Goal: Task Accomplishment & Management: Use online tool/utility

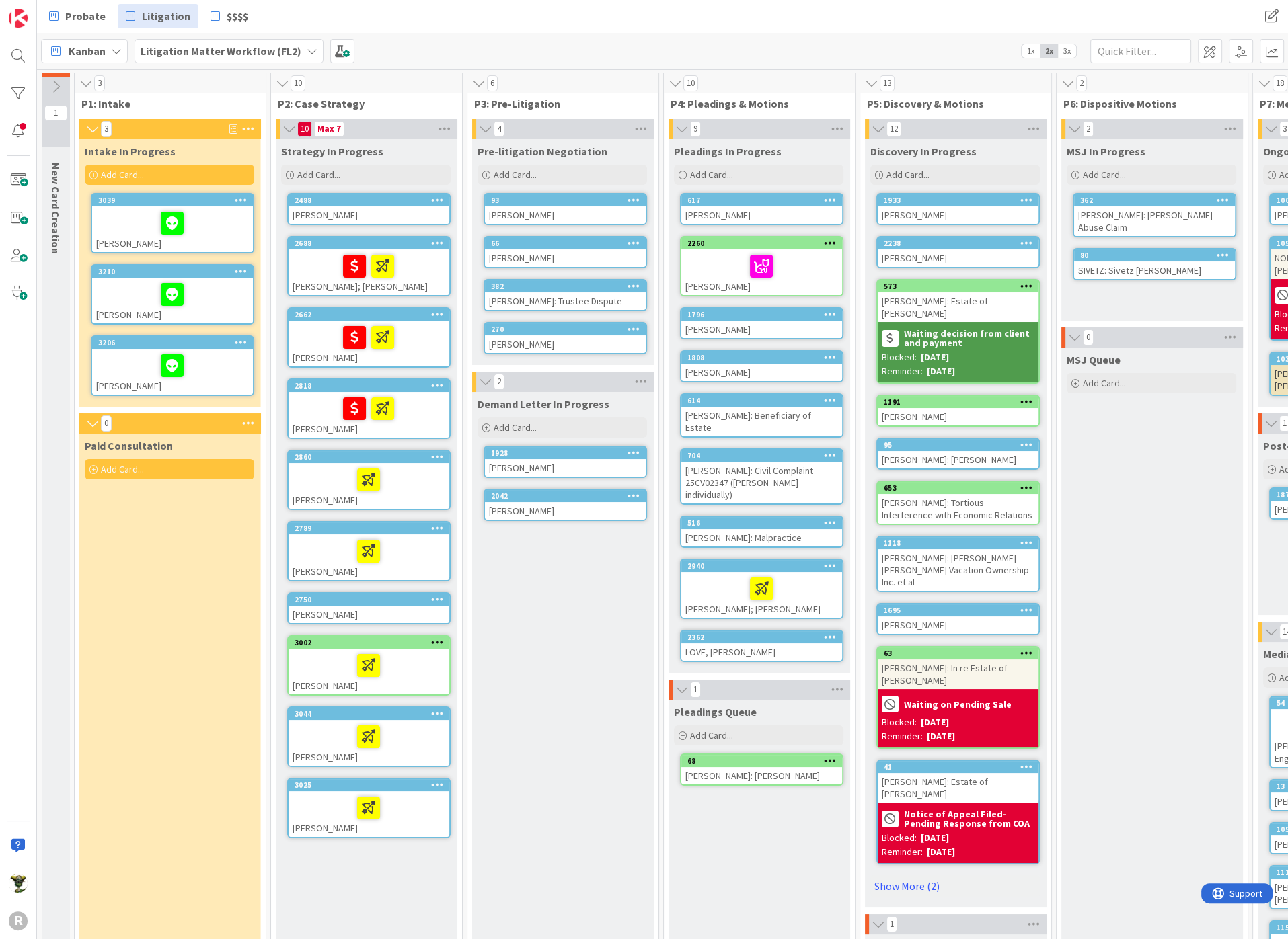
click at [507, 26] on div "Probate Litigation $$$$" at bounding box center [396, 16] width 710 height 24
click at [538, 631] on div "Demand Letter In Progress Add Card... 1928 [PERSON_NAME] 2042 [PERSON_NAME]" at bounding box center [562, 820] width 180 height 855
click at [386, 405] on icon at bounding box center [382, 407] width 23 height 21
click at [163, 614] on div "Paid Consultation Add Card..." at bounding box center [169, 840] width 180 height 813
click at [420, 472] on div at bounding box center [369, 480] width 153 height 28
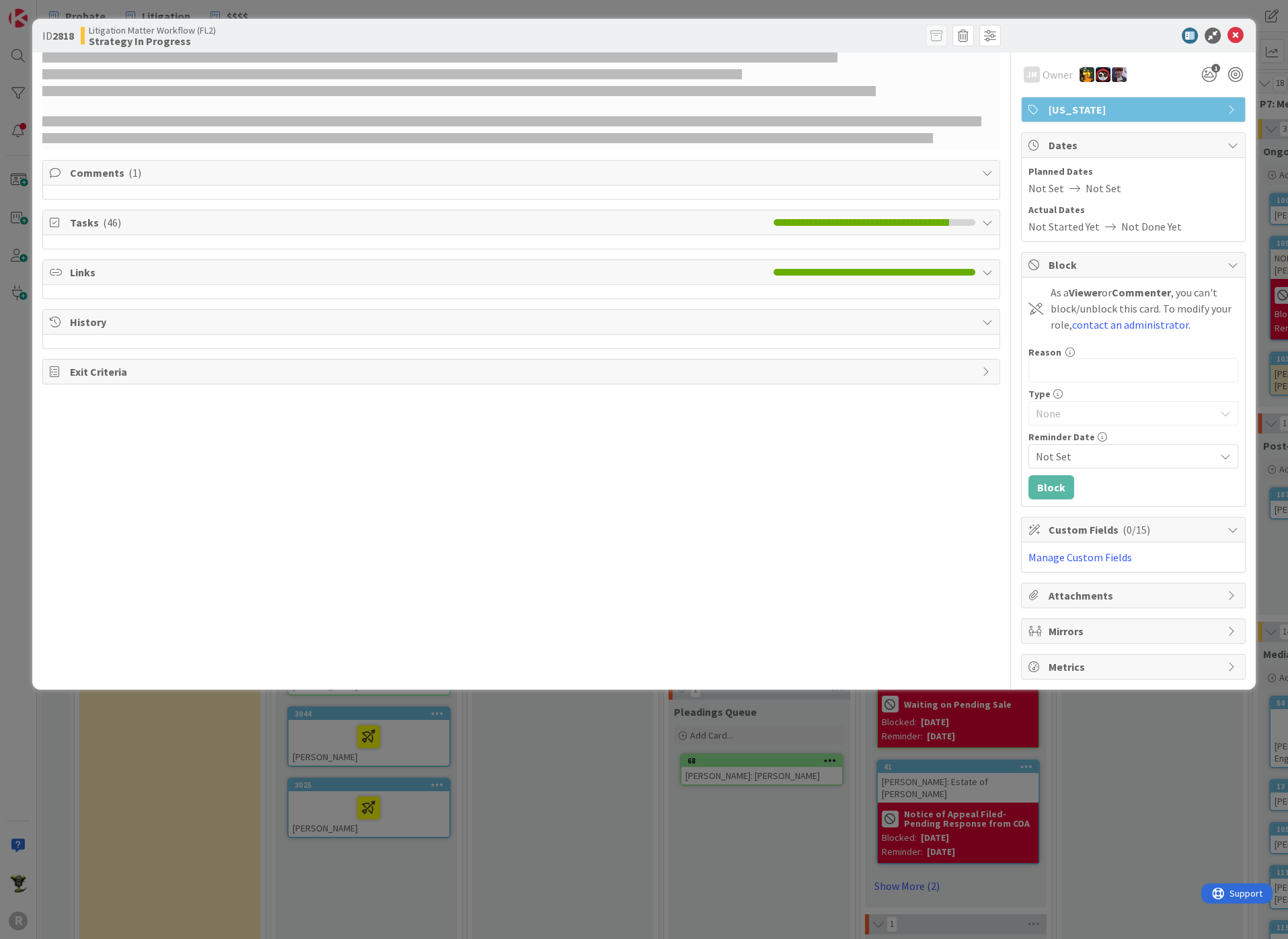
click at [1249, 28] on div "ID 2818 Litigation Matter Workflow (FL2) Strategy In Progress" at bounding box center [644, 35] width 1223 height 34
click at [1236, 33] on icon at bounding box center [1235, 35] width 16 height 16
click at [1231, 33] on icon at bounding box center [1235, 35] width 16 height 16
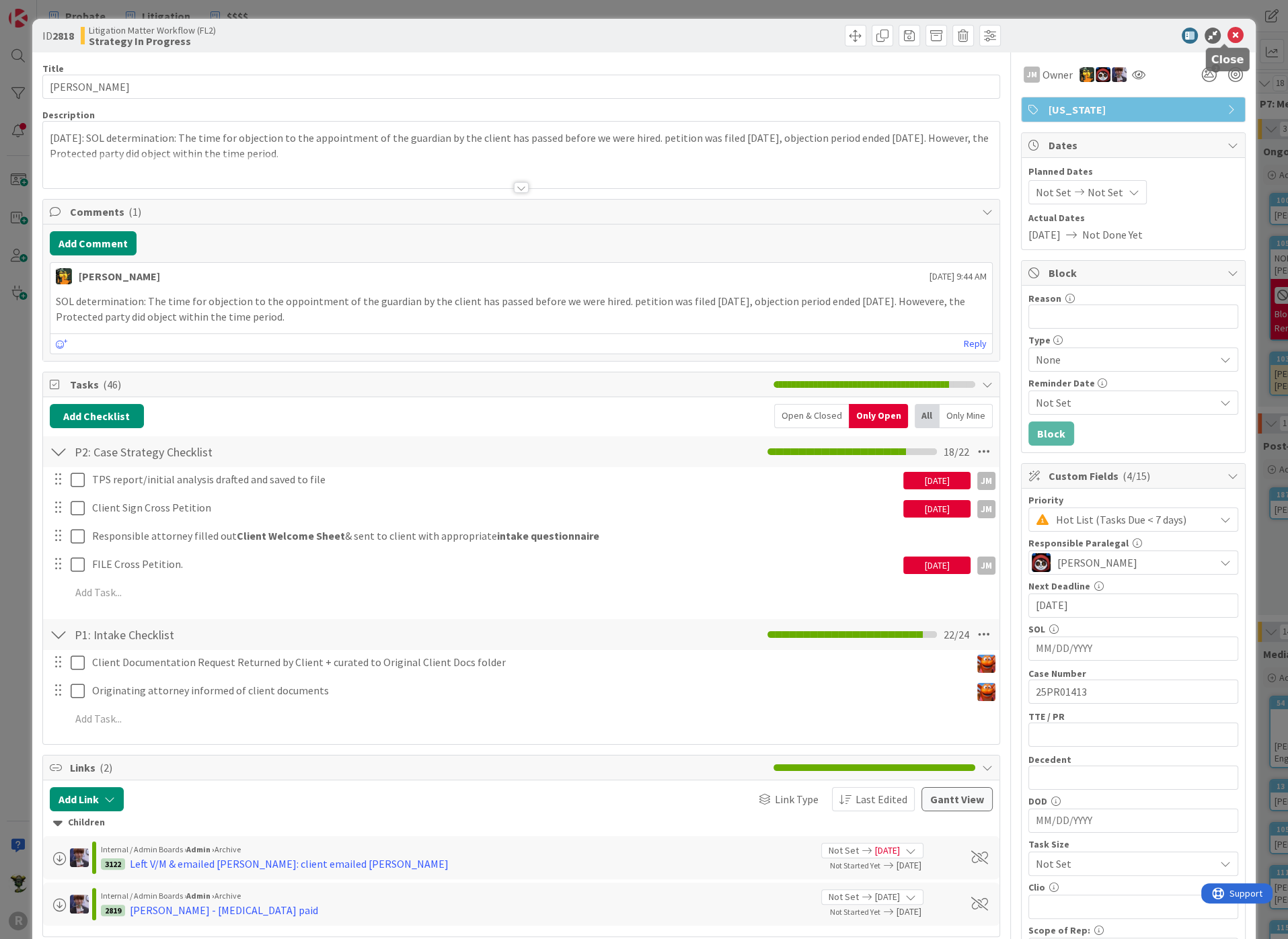
click at [1227, 37] on icon at bounding box center [1235, 35] width 16 height 16
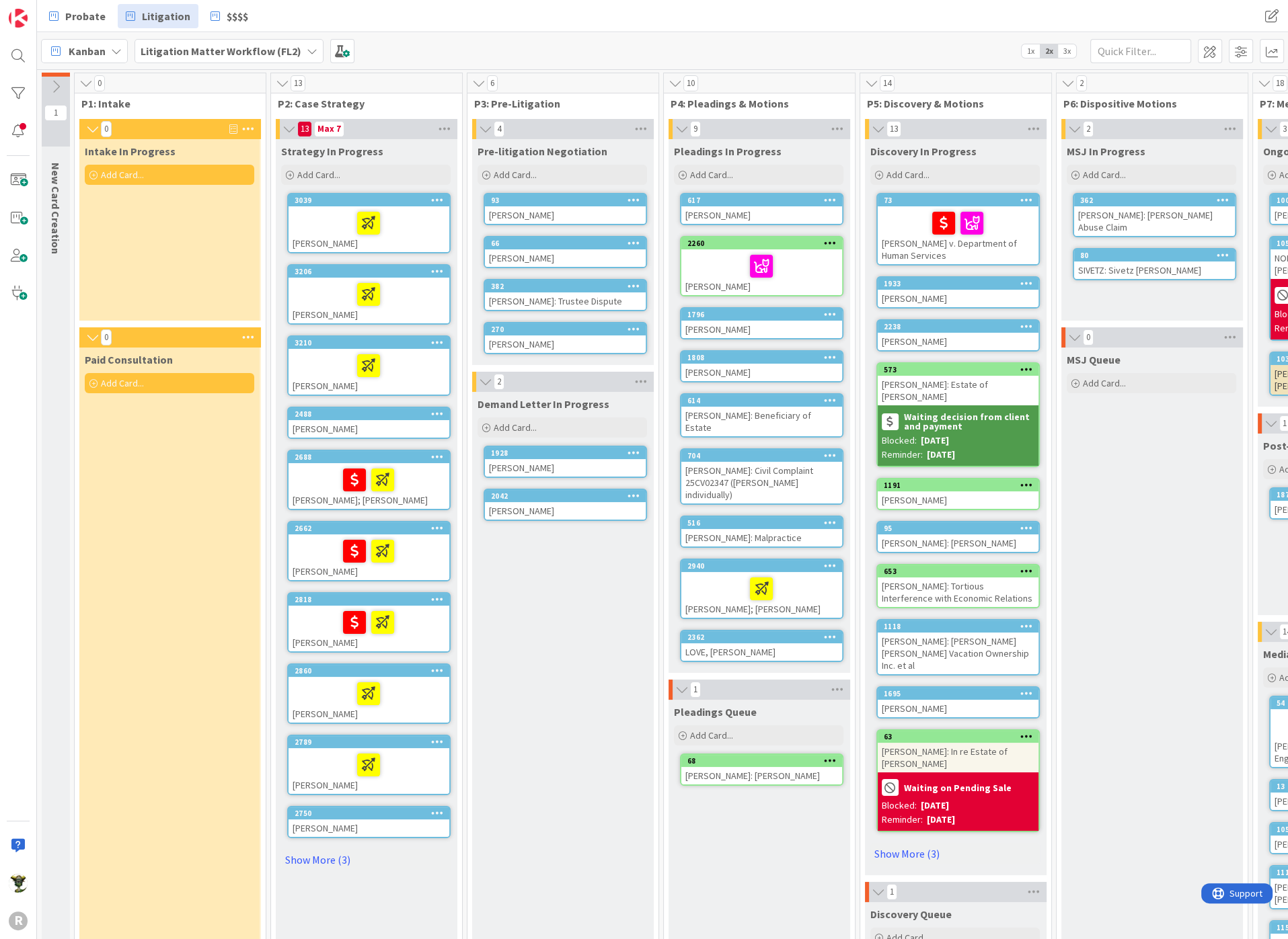
click at [309, 614] on div at bounding box center [369, 622] width 153 height 28
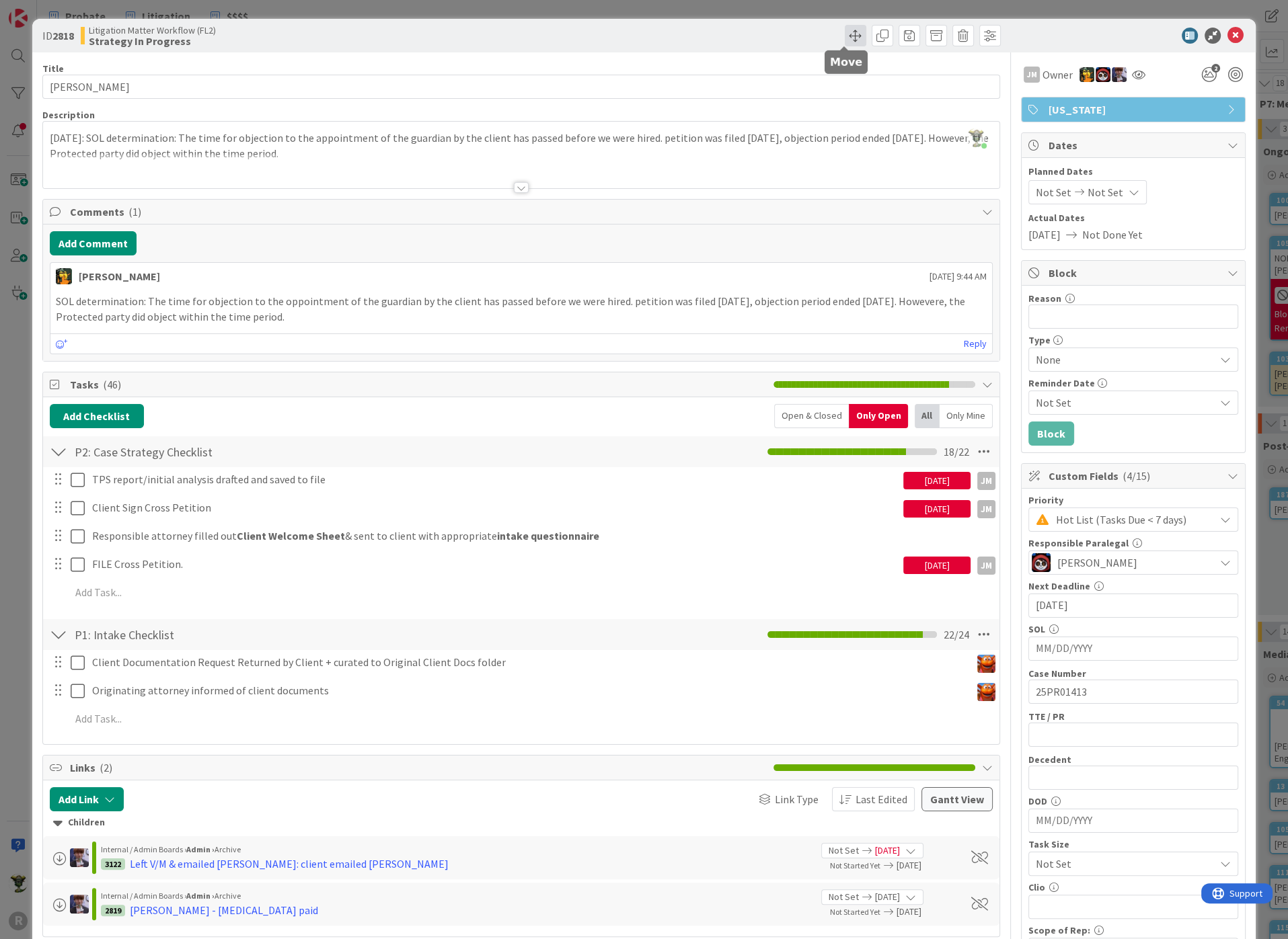
click at [845, 39] on span at bounding box center [855, 35] width 21 height 21
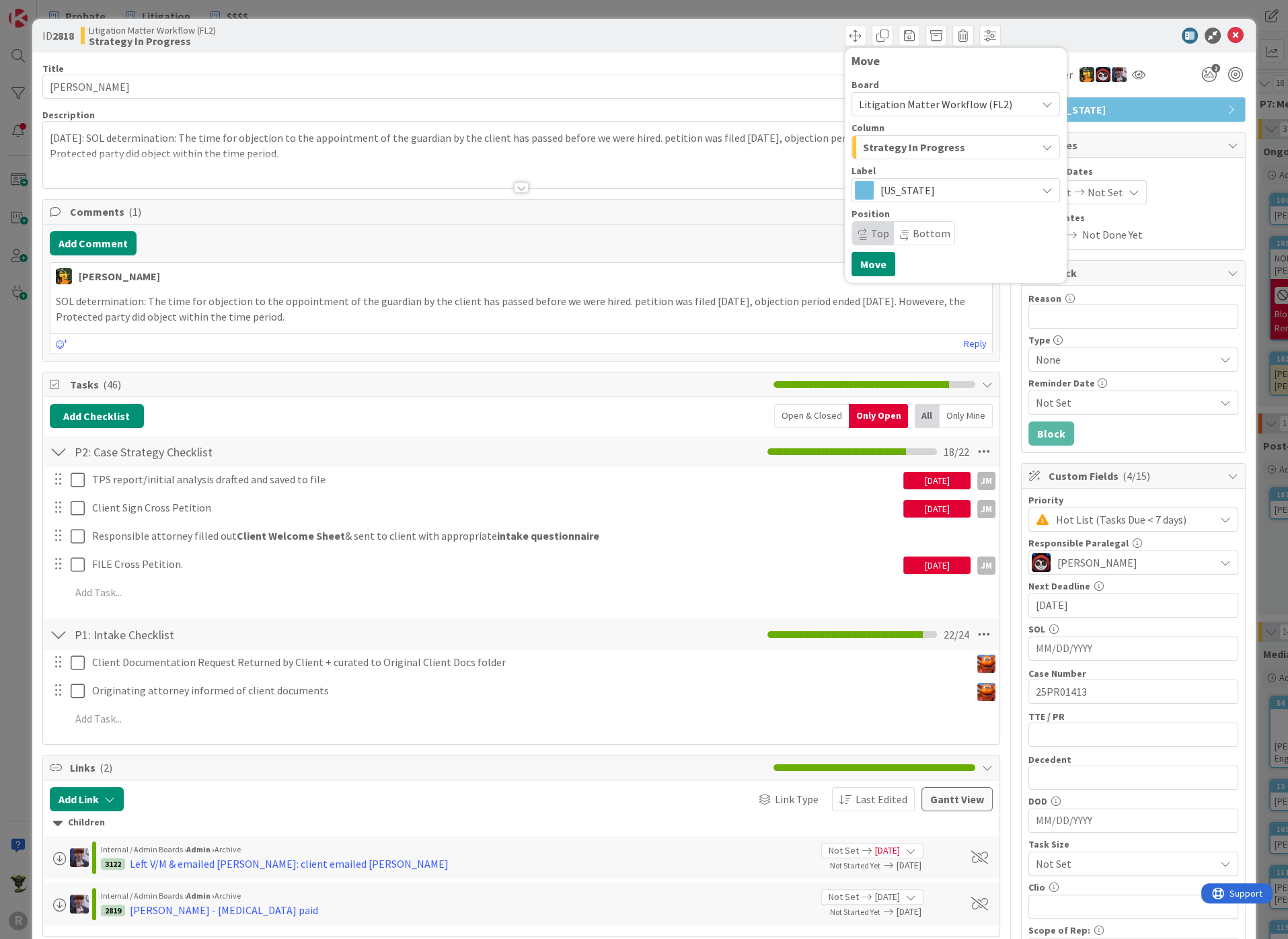
click at [909, 147] on span "Strategy In Progress" at bounding box center [914, 147] width 102 height 17
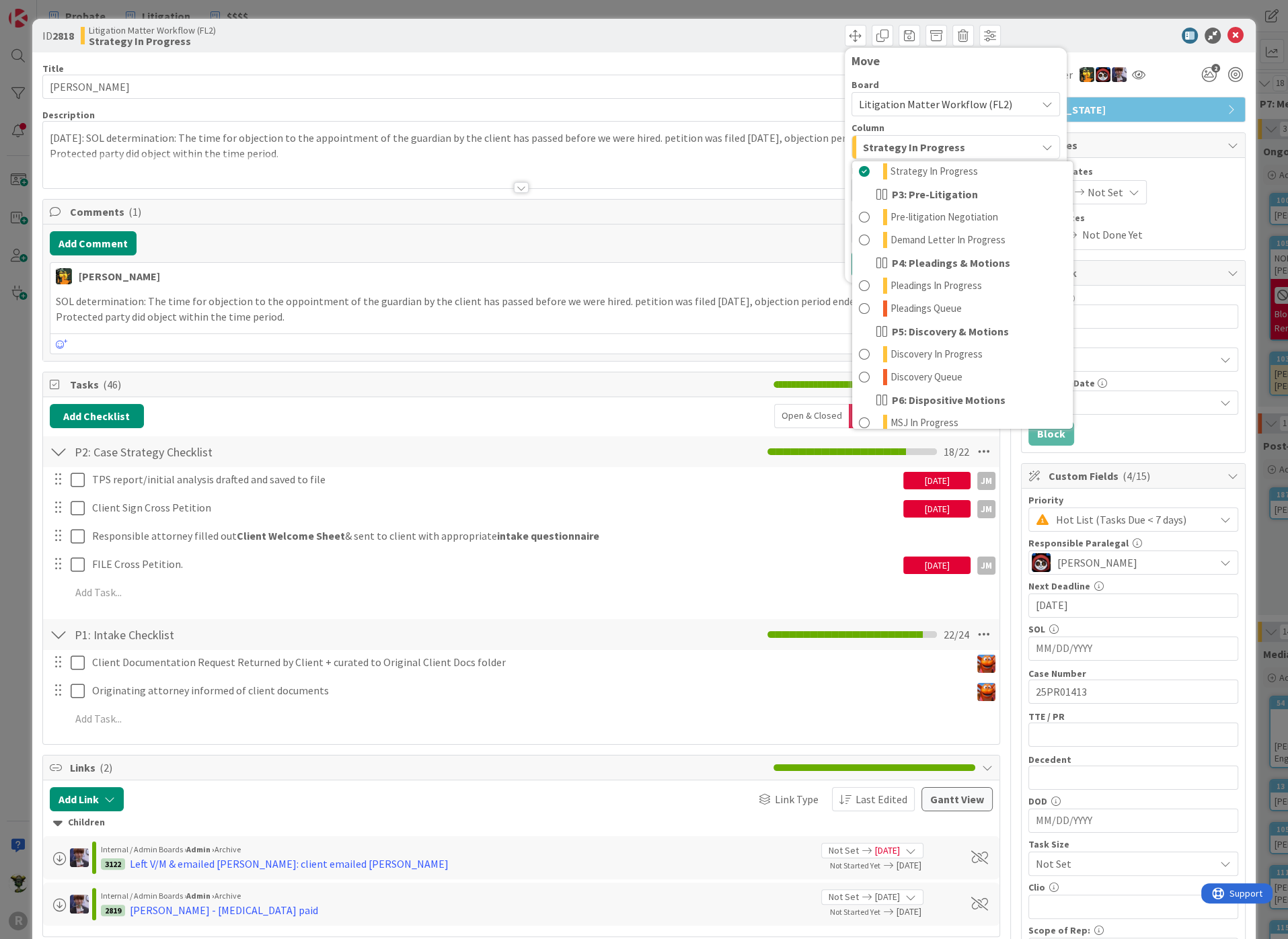
scroll to position [523, 0]
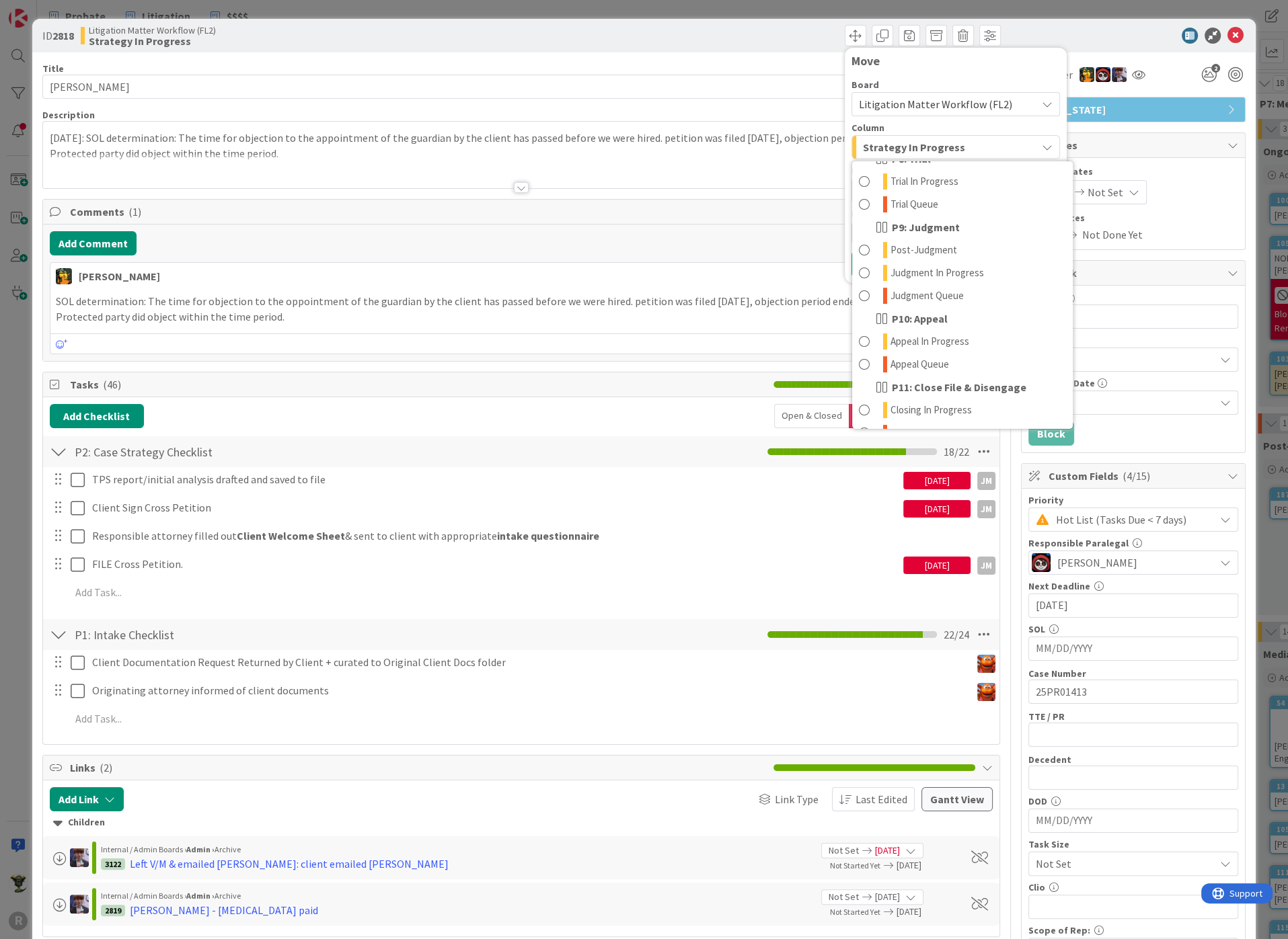
click at [729, 32] on div "Move Board Litigation Matter Workflow (FL2) Column Strategy In Progress New Car…" at bounding box center [762, 35] width 476 height 21
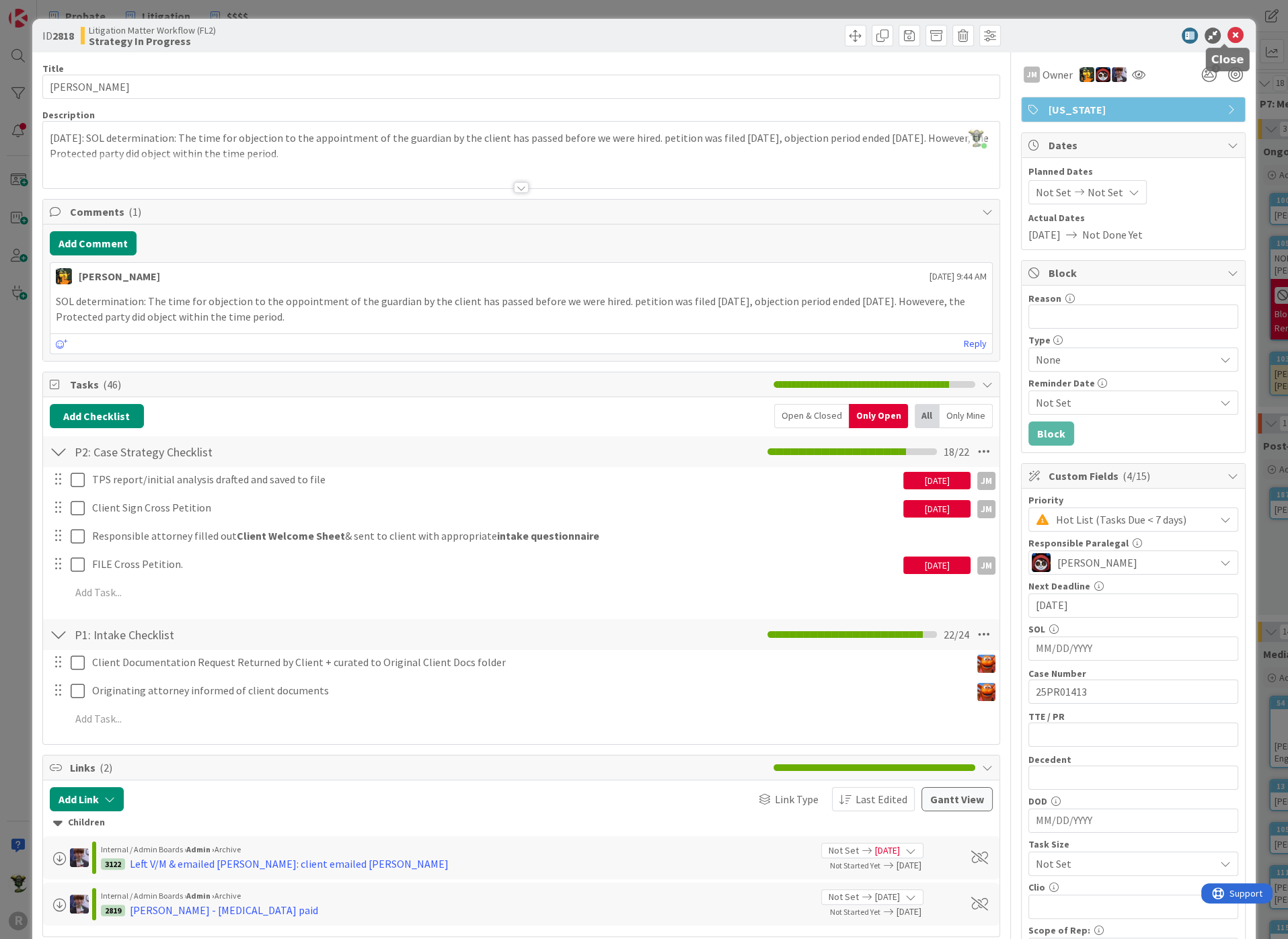
click at [1227, 35] on icon at bounding box center [1235, 35] width 16 height 16
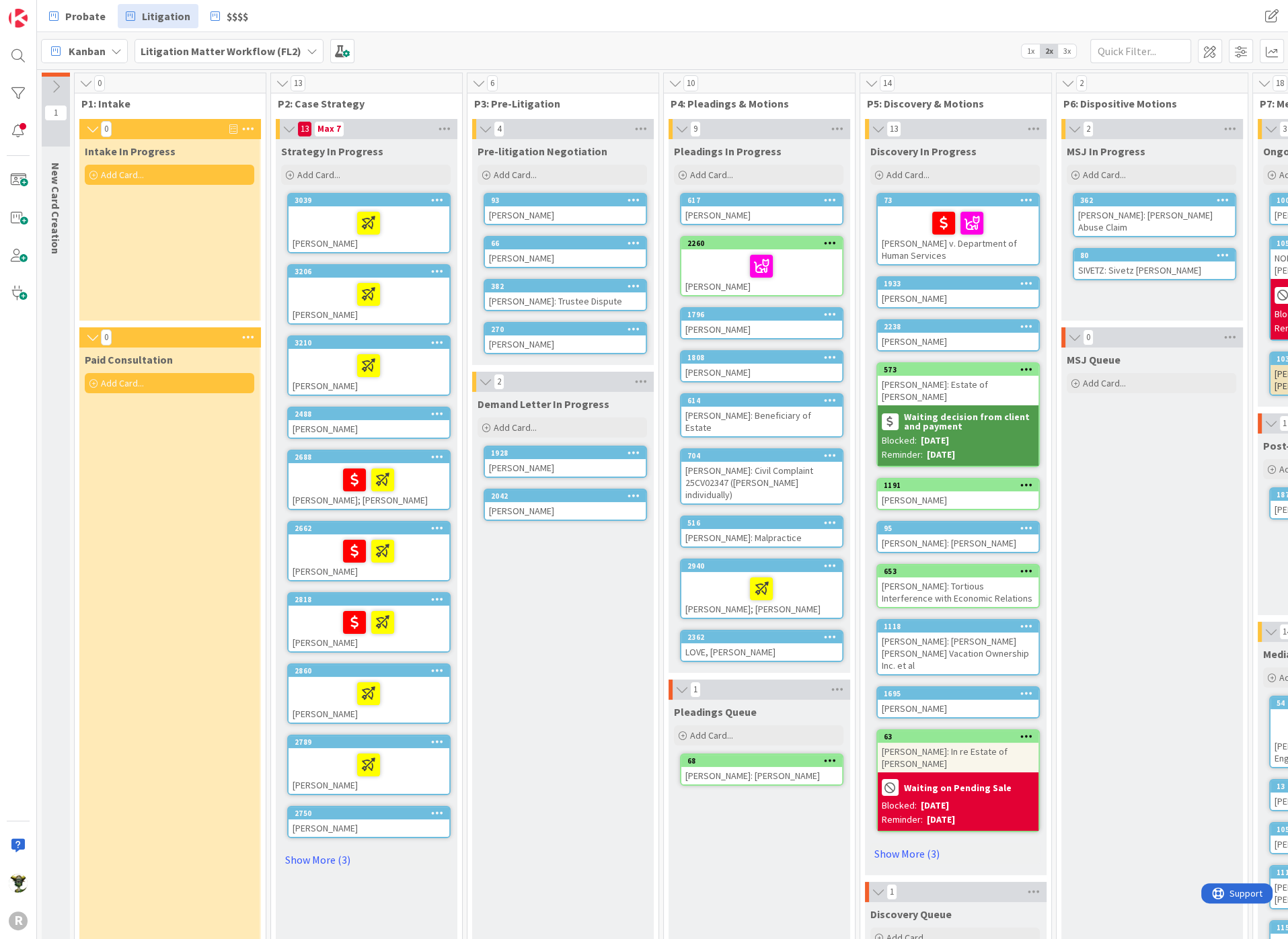
click at [205, 646] on div "Paid Consultation Add Card..." at bounding box center [169, 797] width 180 height 900
